Goal: Find specific page/section: Find specific page/section

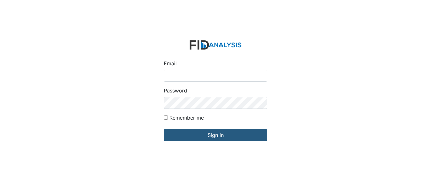
click at [181, 76] on input "Email" at bounding box center [216, 76] width 104 height 12
type input "[EMAIL_ADDRESS][DOMAIN_NAME]"
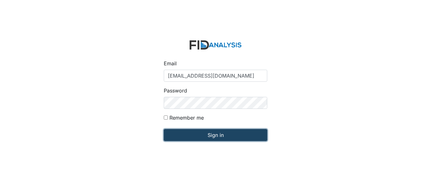
click at [201, 137] on input "Sign in" at bounding box center [216, 135] width 104 height 12
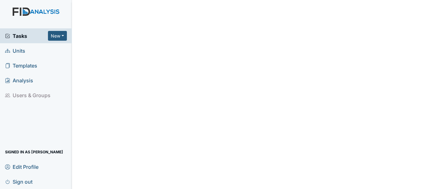
click at [20, 57] on link "Units" at bounding box center [36, 50] width 72 height 15
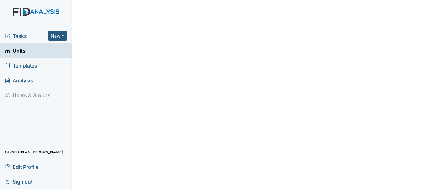
click at [22, 51] on span "Units" at bounding box center [15, 51] width 21 height 10
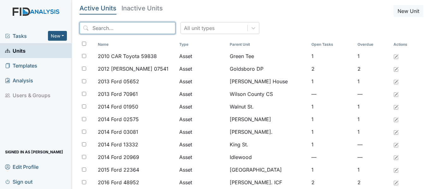
click at [128, 29] on input "search" at bounding box center [128, 28] width 96 height 12
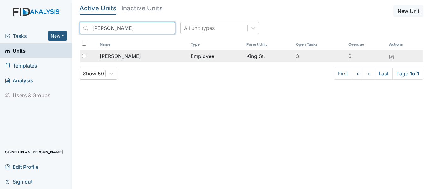
type input "oser"
click at [127, 53] on span "[PERSON_NAME]" at bounding box center [120, 56] width 41 height 8
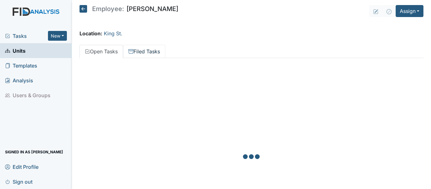
click at [141, 54] on link "Filed Tasks" at bounding box center [144, 51] width 42 height 13
